Goal: Task Accomplishment & Management: Manage account settings

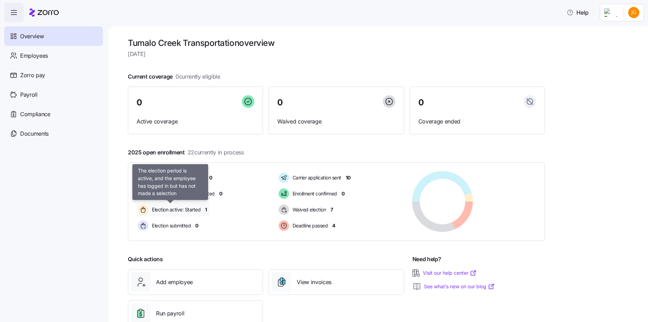
click at [155, 212] on span "Election active: Started" at bounding box center [175, 209] width 51 height 7
